Goal: Information Seeking & Learning: Learn about a topic

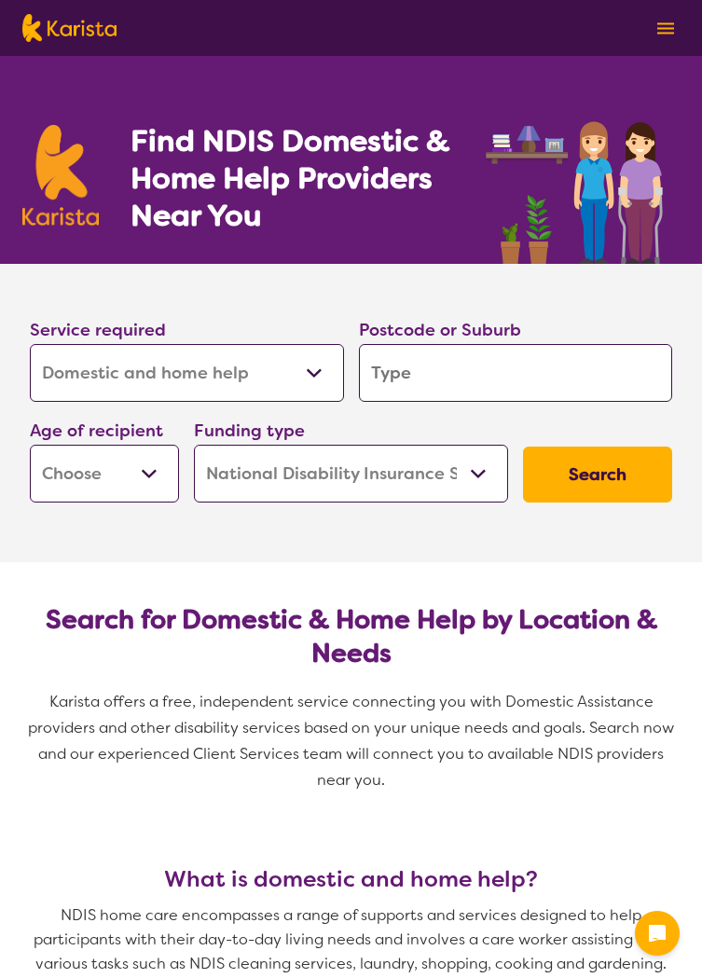
select select "Domestic and home help"
select select "NDIS"
select select "Domestic and home help"
select select "NDIS"
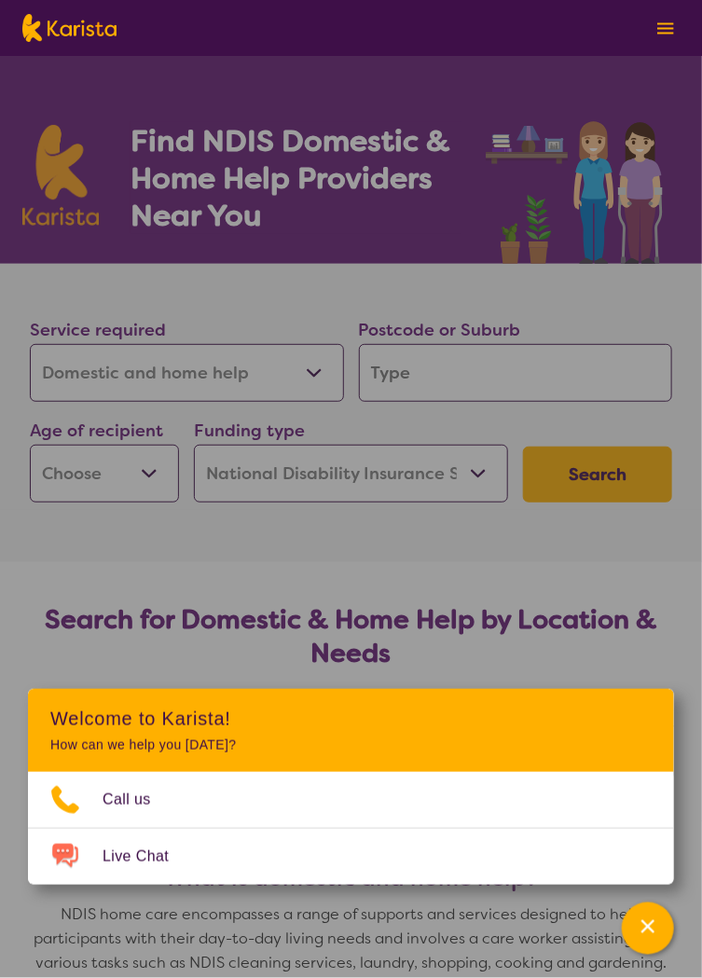
click at [532, 562] on section "Service required Allied Health Assistant Assessment ([MEDICAL_DATA] or [MEDICAL…" at bounding box center [351, 413] width 702 height 298
click at [647, 928] on icon "Channel Menu" at bounding box center [648, 926] width 13 height 13
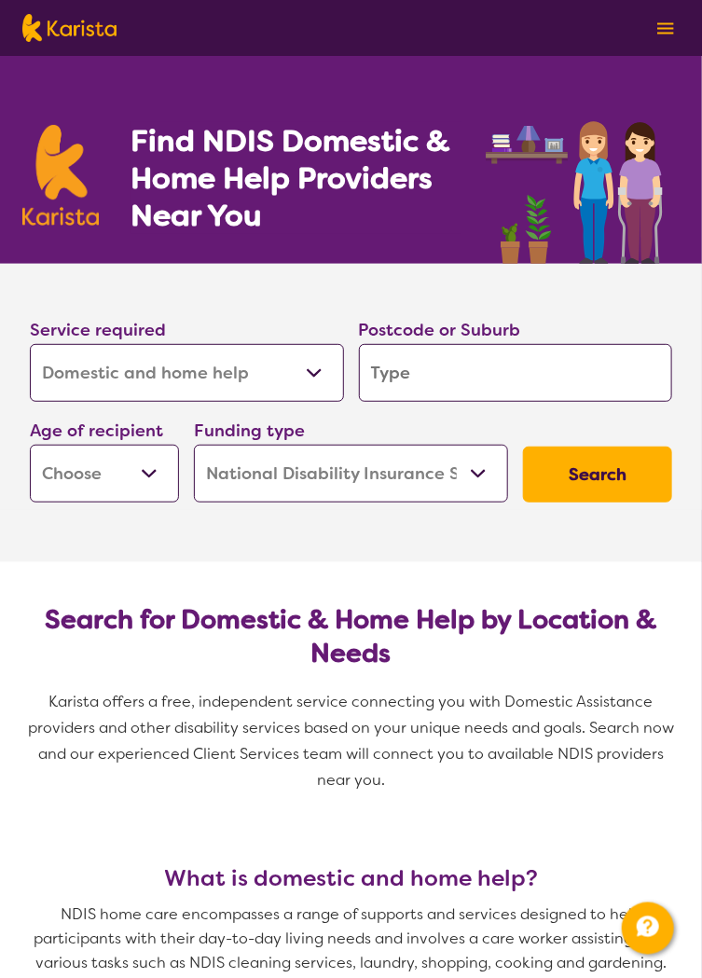
click at [394, 402] on input "search" at bounding box center [516, 373] width 314 height 58
type input "3"
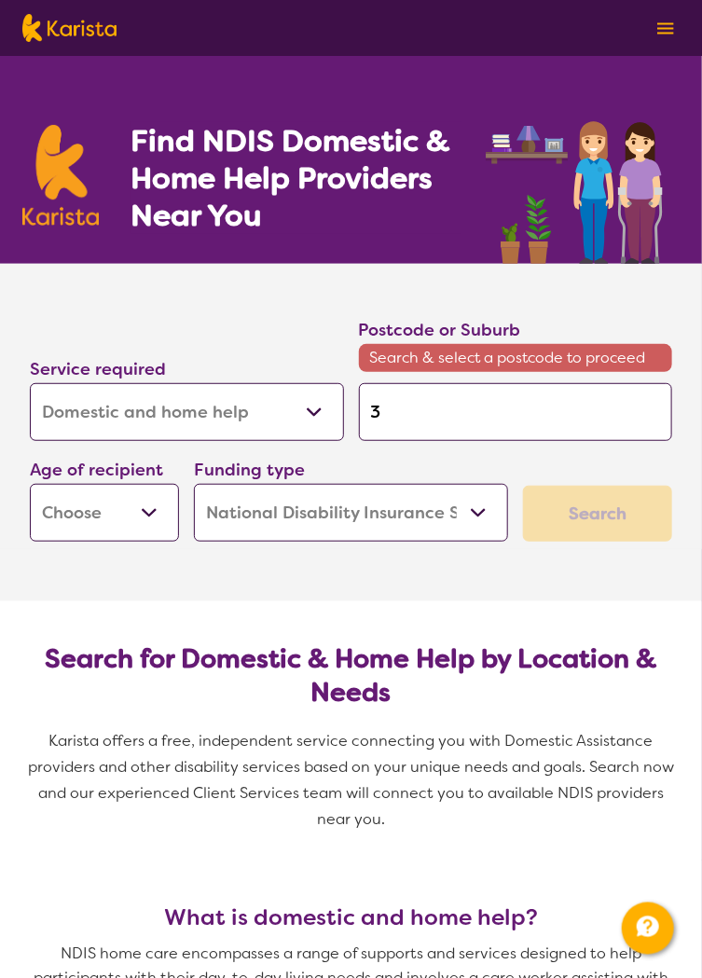
type input "34"
type input "342"
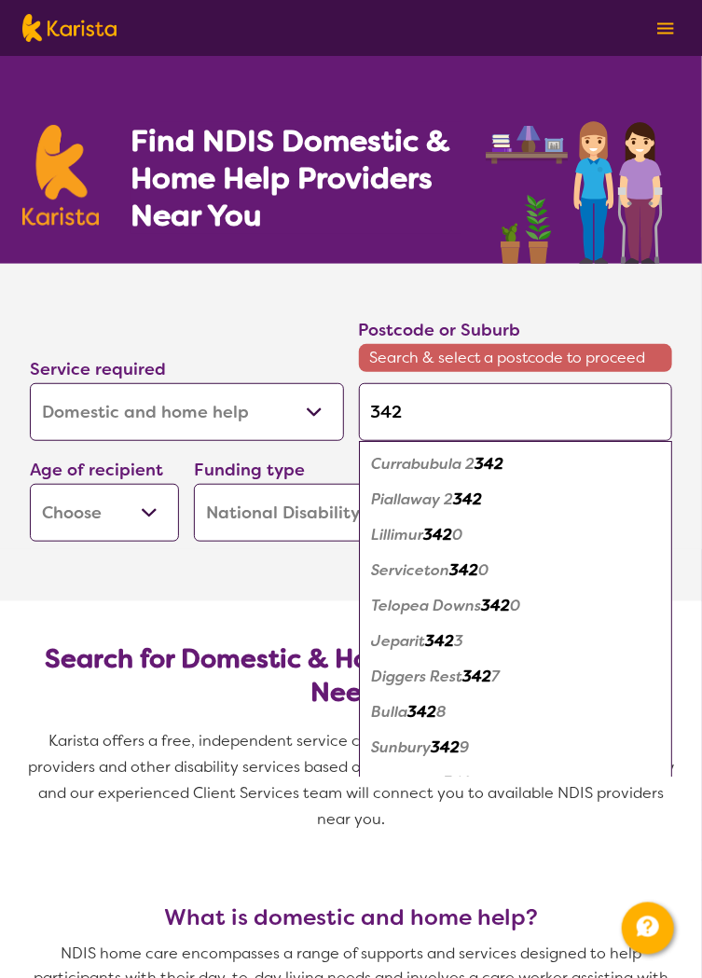
type input "3427"
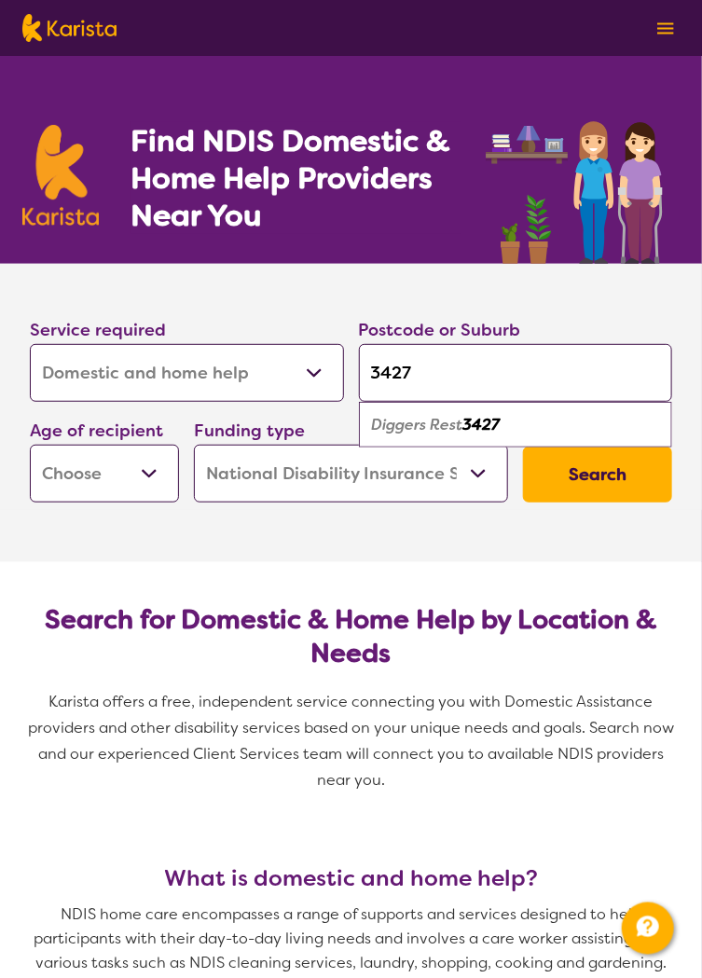
type input "3427"
click at [463, 435] on em "Diggers Rest" at bounding box center [417, 425] width 91 height 20
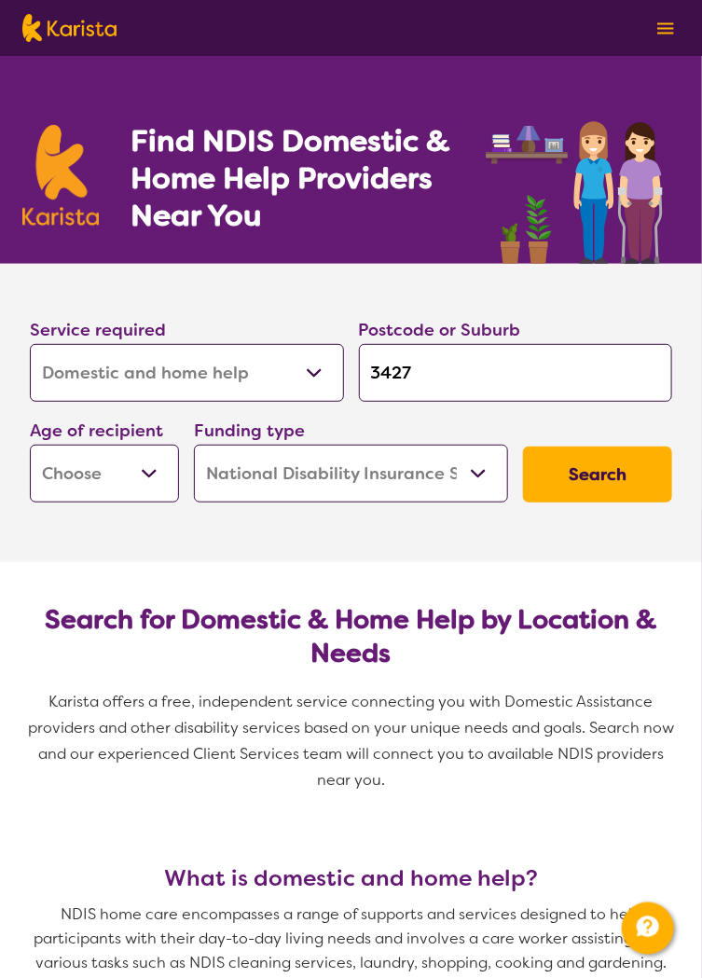
click at [149, 503] on select "Early Childhood - 0 to 9 Child - 10 to 11 Adolescent - 12 to 17 Adult - 18 to 6…" at bounding box center [104, 474] width 149 height 58
click at [43, 562] on section "Service required Allied Health Assistant Assessment ([MEDICAL_DATA] or [MEDICAL…" at bounding box center [351, 413] width 702 height 298
click at [473, 503] on select "Home Care Package (HCP) National Disability Insurance Scheme (NDIS) I don't know" at bounding box center [351, 474] width 314 height 58
click at [157, 503] on select "Early Childhood - 0 to 9 Child - 10 to 11 Adolescent - 12 to 17 Adult - 18 to 6…" at bounding box center [104, 474] width 149 height 58
click at [119, 562] on section "Service required Allied Health Assistant Assessment ([MEDICAL_DATA] or [MEDICAL…" at bounding box center [351, 413] width 702 height 298
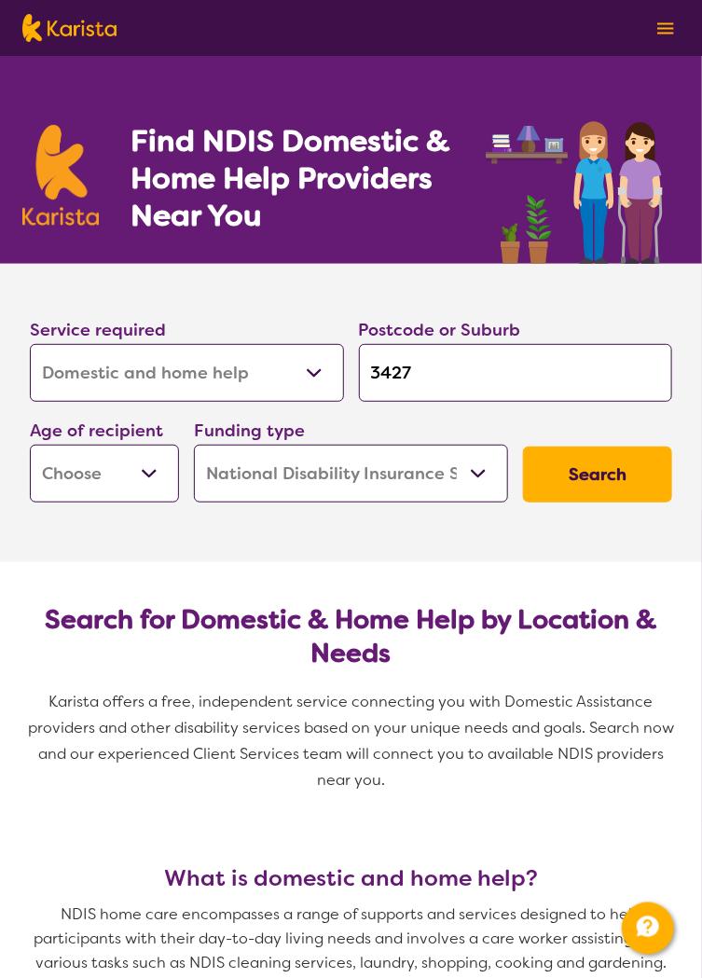
click at [593, 503] on button "Search" at bounding box center [597, 475] width 149 height 56
click at [150, 503] on select "Early Childhood - 0 to 9 Child - 10 to 11 Adolescent - 12 to 17 Adult - 18 to 6…" at bounding box center [104, 474] width 149 height 58
select select "AD"
click at [600, 503] on button "Search" at bounding box center [597, 475] width 149 height 56
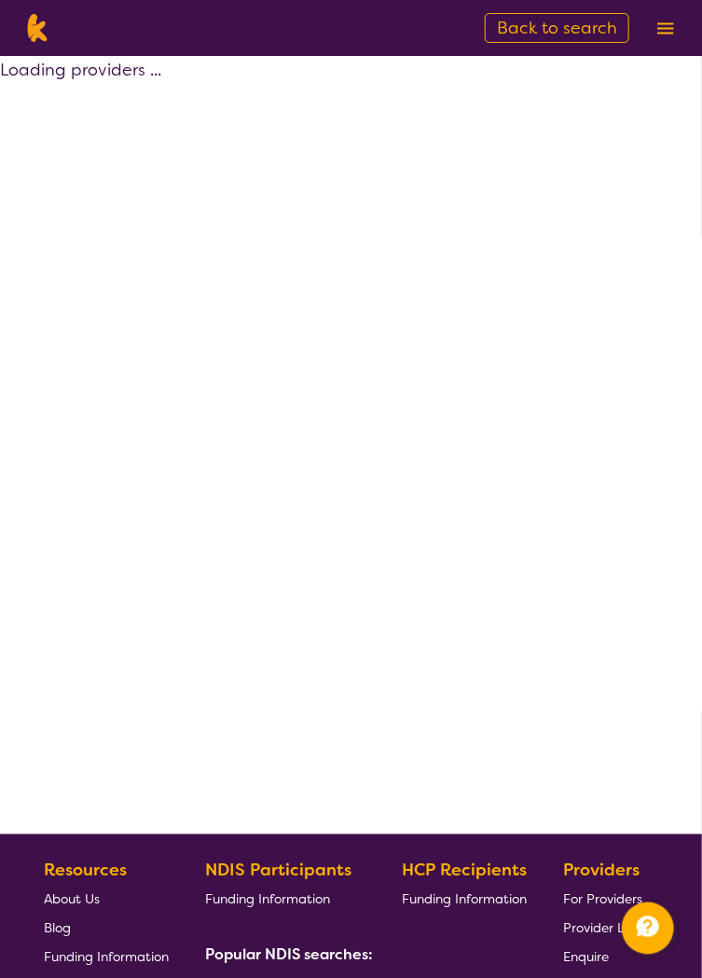
select select "by_score"
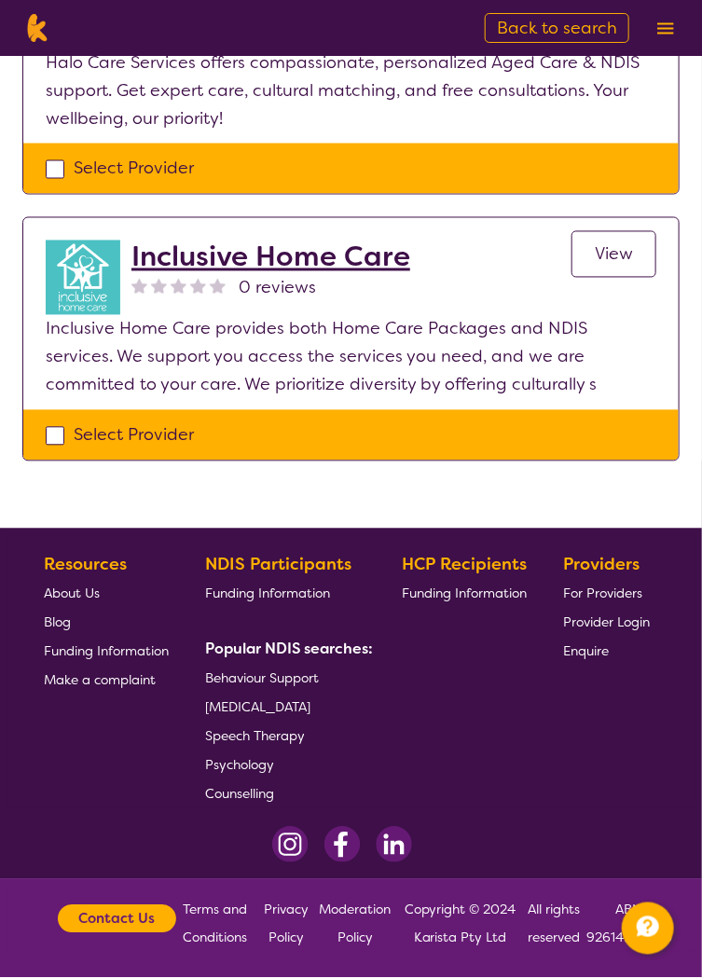
scroll to position [2415, 0]
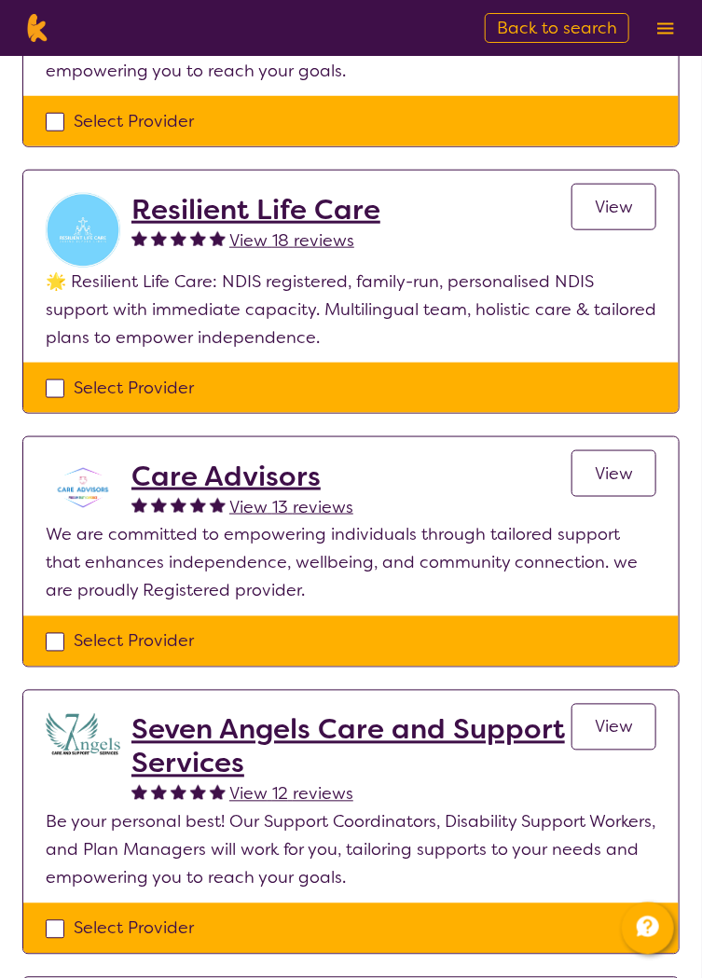
select select "Domestic and home help"
select select "AD"
select select "NDIS"
select select "Domestic and home help"
select select "AD"
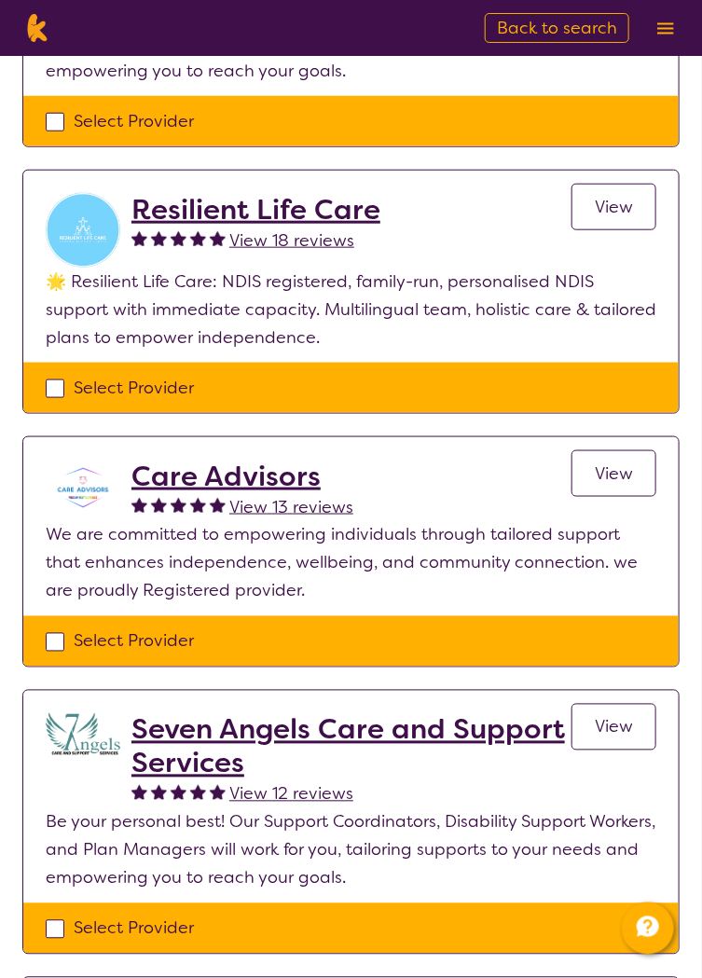
select select "NDIS"
